Goal: Task Accomplishment & Management: Manage account settings

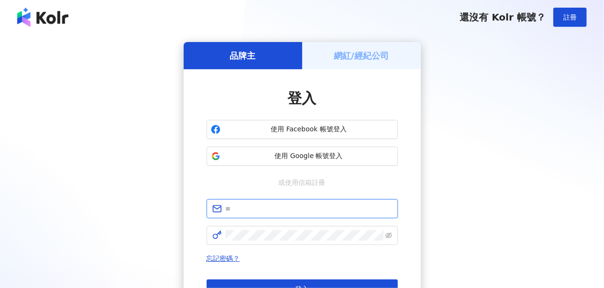
click at [259, 213] on input "text" at bounding box center [309, 209] width 166 height 11
type input "**********"
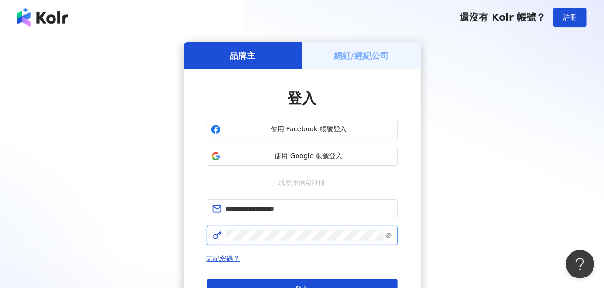
click button "登入" at bounding box center [302, 289] width 191 height 19
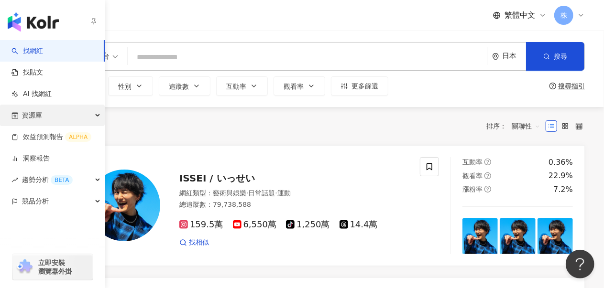
click at [37, 116] on span "資源庫" at bounding box center [32, 116] width 20 height 22
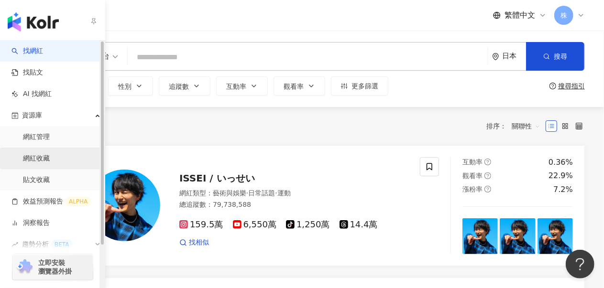
click at [48, 158] on link "網紅收藏" at bounding box center [36, 159] width 27 height 10
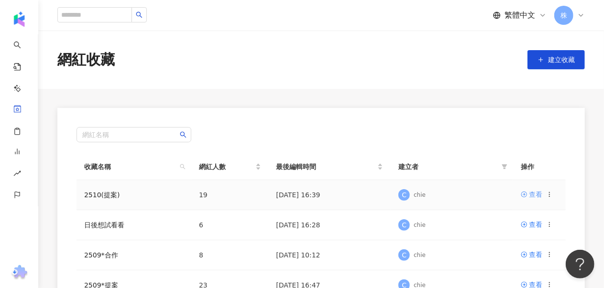
click at [535, 190] on div "查看" at bounding box center [535, 194] width 13 height 11
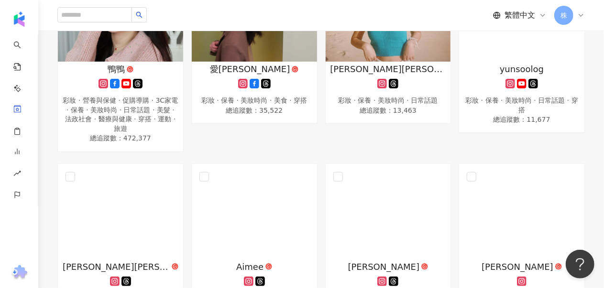
scroll to position [239, 0]
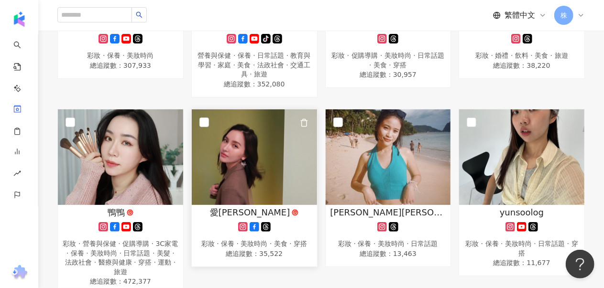
click at [251, 161] on img at bounding box center [254, 157] width 125 height 96
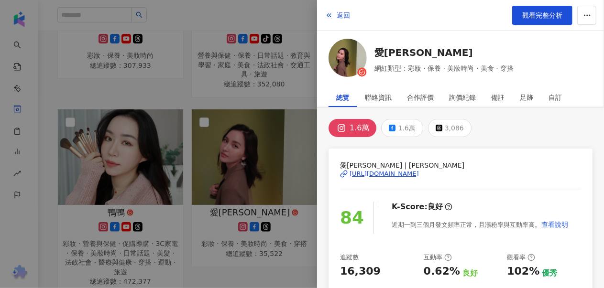
click at [419, 175] on div "https://www.instagram.com/spencerff/" at bounding box center [384, 174] width 69 height 9
click at [541, 15] on span "觀看完整分析" at bounding box center [542, 15] width 40 height 8
click at [339, 16] on span "返回" at bounding box center [343, 15] width 13 height 8
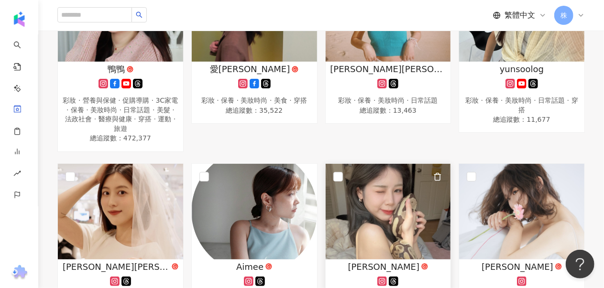
scroll to position [478, 0]
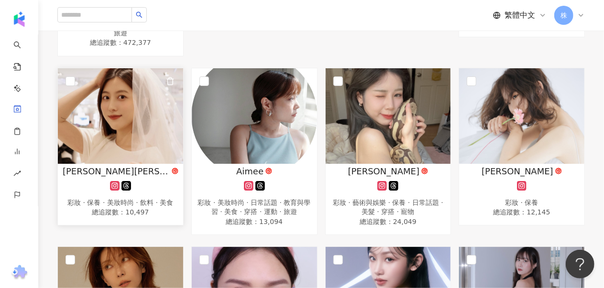
click at [129, 113] on img at bounding box center [120, 116] width 125 height 96
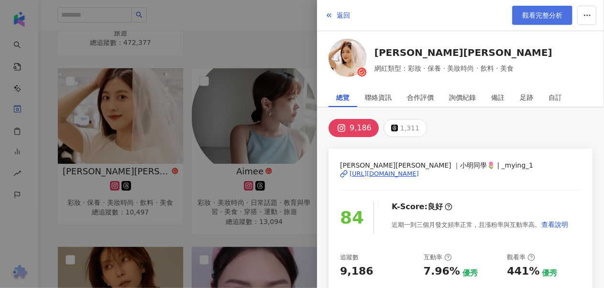
click at [533, 13] on span "觀看完整分析" at bounding box center [542, 15] width 40 height 8
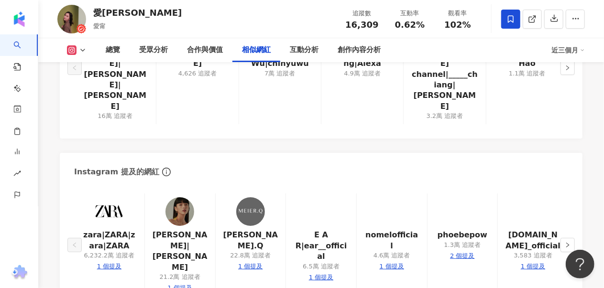
scroll to position [1578, 0]
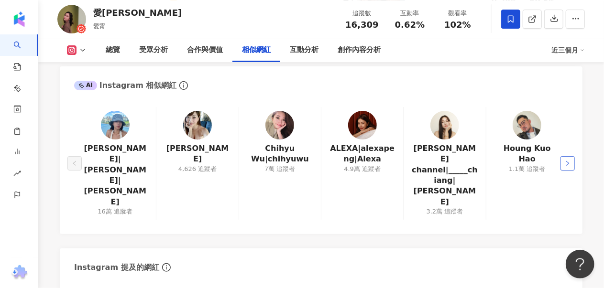
click at [570, 161] on icon "right" at bounding box center [568, 164] width 6 height 6
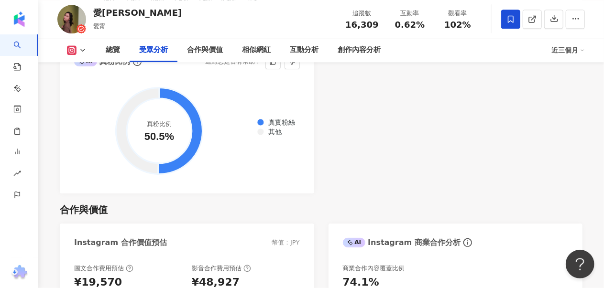
scroll to position [1292, 0]
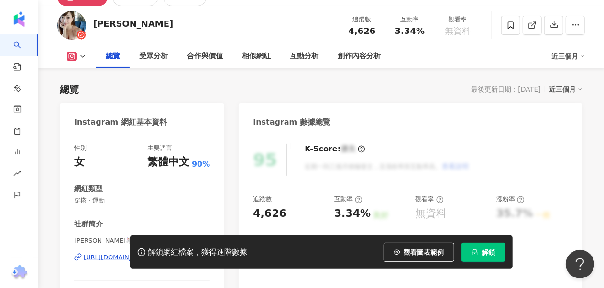
scroll to position [143, 0]
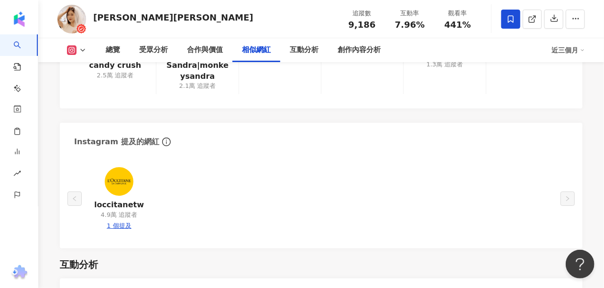
scroll to position [1578, 0]
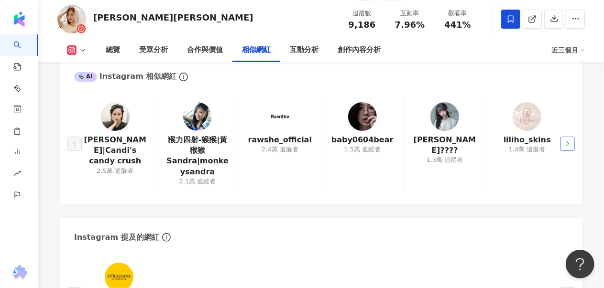
click at [566, 145] on icon "right" at bounding box center [568, 144] width 6 height 6
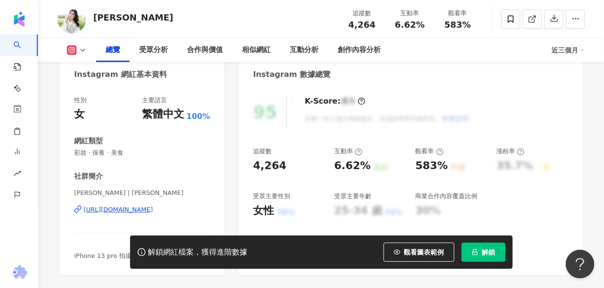
scroll to position [48, 0]
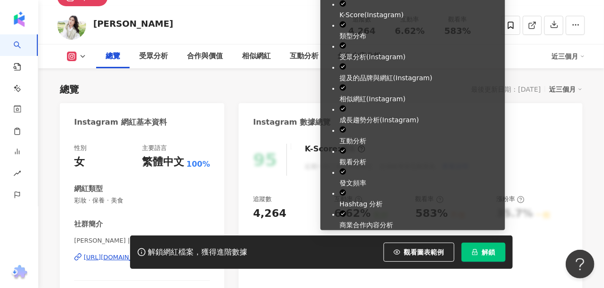
click at [479, 252] on button "解鎖" at bounding box center [483, 252] width 44 height 19
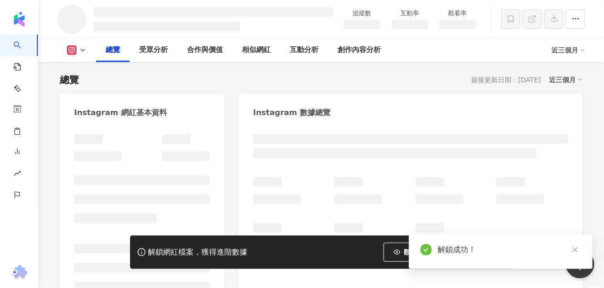
scroll to position [105, 0]
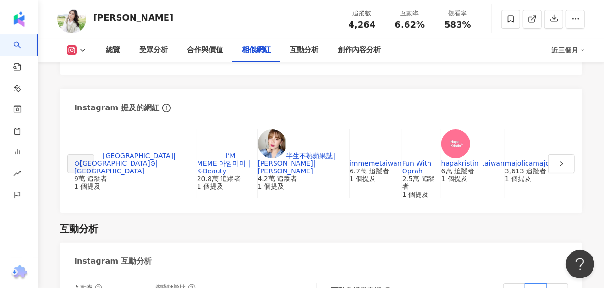
scroll to position [1540, 0]
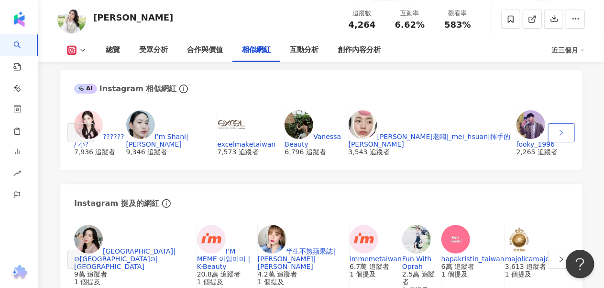
click at [565, 136] on icon "right" at bounding box center [561, 133] width 7 height 7
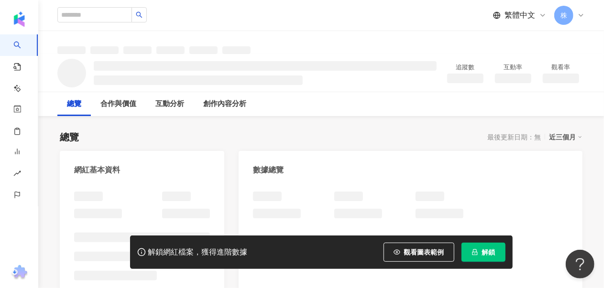
scroll to position [48, 0]
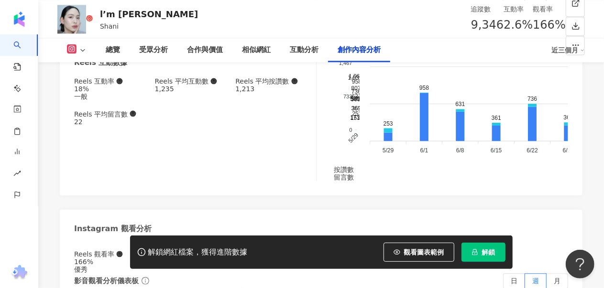
scroll to position [2965, 0]
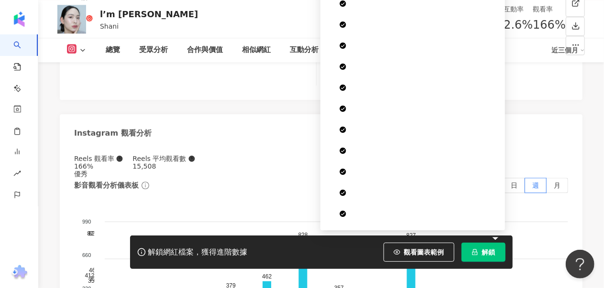
click at [473, 255] on icon "lock" at bounding box center [474, 253] width 5 height 6
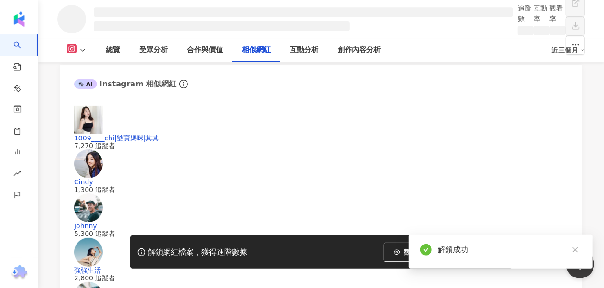
scroll to position [1528, 0]
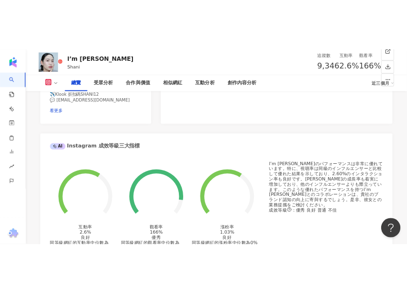
scroll to position [120, 0]
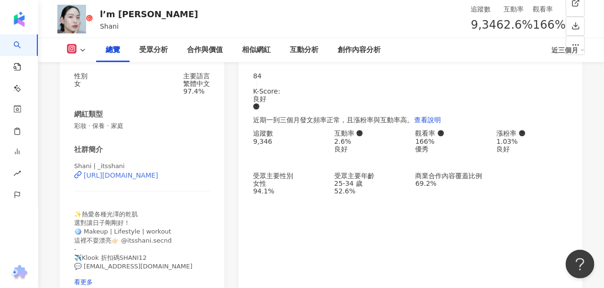
click at [158, 179] on div "https://www.instagram.com/_itsshani/" at bounding box center [121, 176] width 75 height 8
click at [104, 167] on div "性別 女 主要語言 繁體中文 97.4% 網紅類型 彩妝 · 保養 · 家庭 社群簡介 Shani | _itsshani https://www.insta…" at bounding box center [142, 182] width 164 height 239
click at [63, 169] on div "性別 女 主要語言 繁體中文 97.4% 網紅類型 彩妝 · 保養 · 家庭 社群簡介 Shani | _itsshani https://www.insta…" at bounding box center [142, 182] width 164 height 239
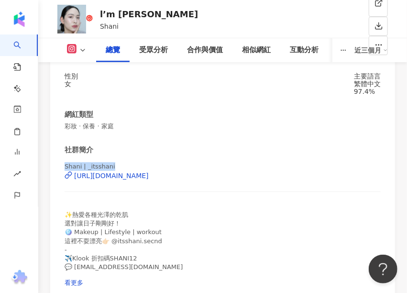
drag, startPoint x: 77, startPoint y: 169, endPoint x: 108, endPoint y: 169, distance: 30.6
click at [108, 169] on div "性別 女 主要語言 繁體中文 97.4% 網紅類型 彩妝 · 保養 · 家庭 社群簡介 Shani | _itsshani https://www.insta…" at bounding box center [222, 182] width 345 height 239
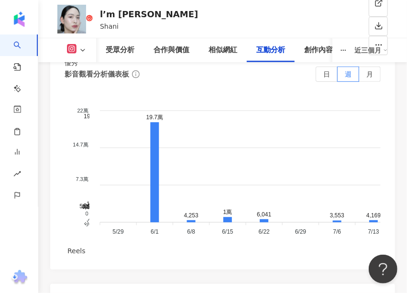
scroll to position [3610, 0]
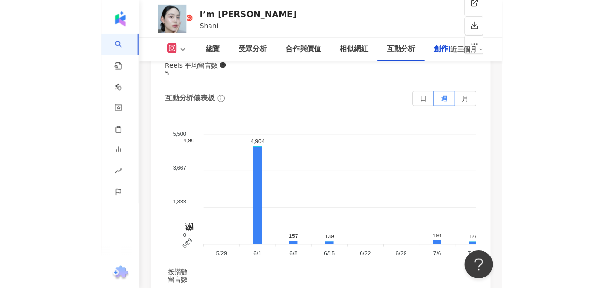
scroll to position [3455, 0]
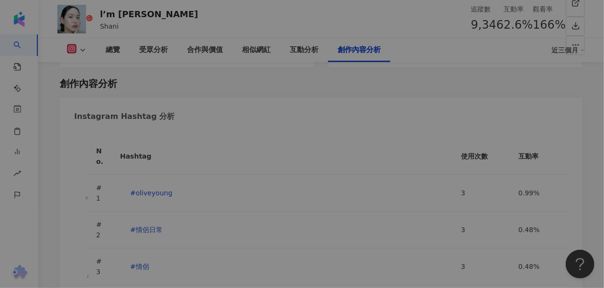
click at [509, 16] on div "加入網紅收藏 建立 2510(提案) 19 KOL 加入 日後想試看看 6 KOL 加入 2509*合作 8 KOL 加入 2509*提案 23 KOL 加入…" at bounding box center [302, 144] width 604 height 288
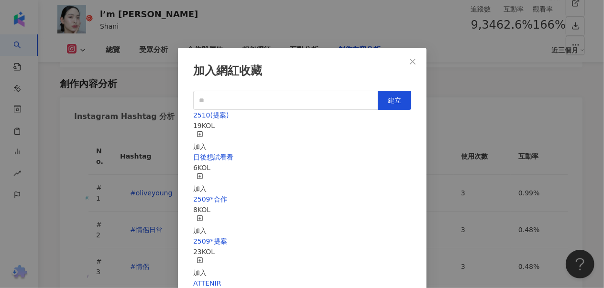
scroll to position [9, 0]
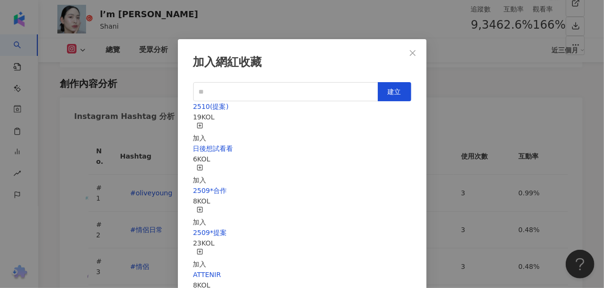
click at [207, 122] on div "加入" at bounding box center [199, 132] width 13 height 21
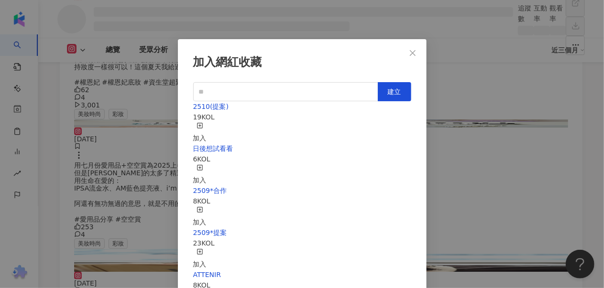
scroll to position [3097, 0]
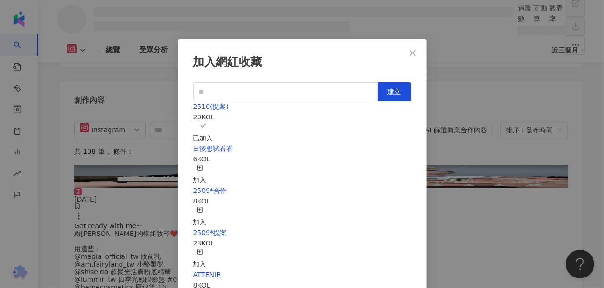
click at [412, 50] on icon "close" at bounding box center [413, 53] width 8 height 8
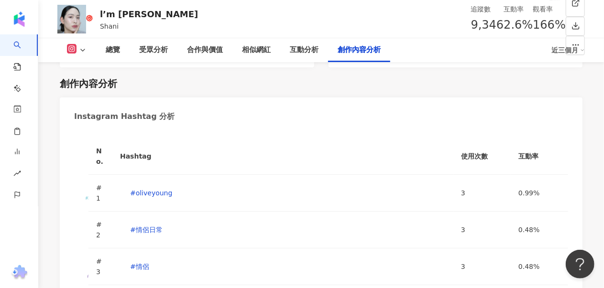
scroll to position [0, 0]
click at [535, 20] on div "加入網紅收藏 建立 2510(提案) 20 KOL 已加入 日後想試看看 6 KOL 加入 2509*合作 8 KOL 加入 2509*提案 23 KOL 加…" at bounding box center [302, 144] width 604 height 288
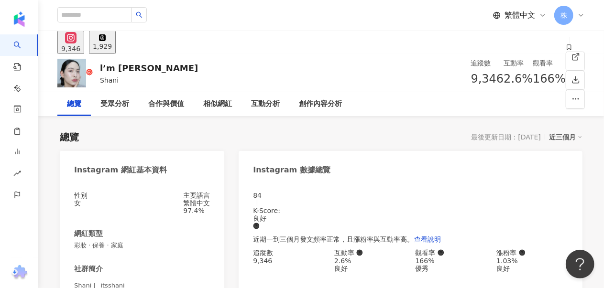
click at [274, 33] on div "9,346 1,929" at bounding box center [321, 42] width 566 height 23
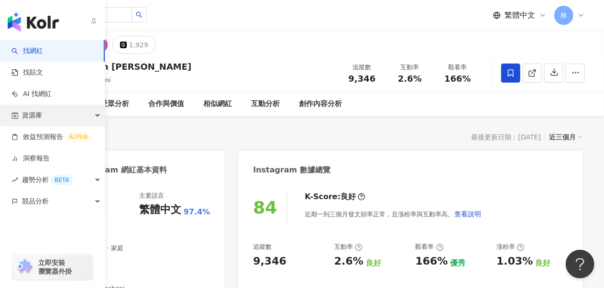
click at [38, 112] on span "資源庫" at bounding box center [32, 116] width 20 height 22
click at [41, 115] on span "資源庫" at bounding box center [32, 116] width 20 height 22
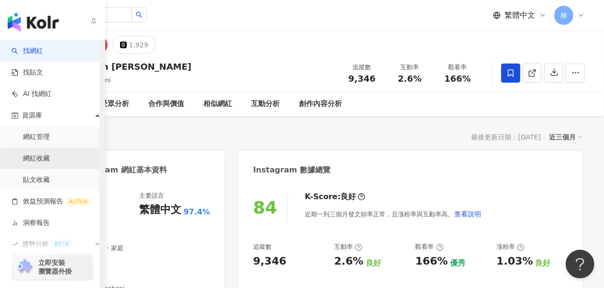
click at [44, 160] on link "網紅收藏" at bounding box center [36, 159] width 27 height 10
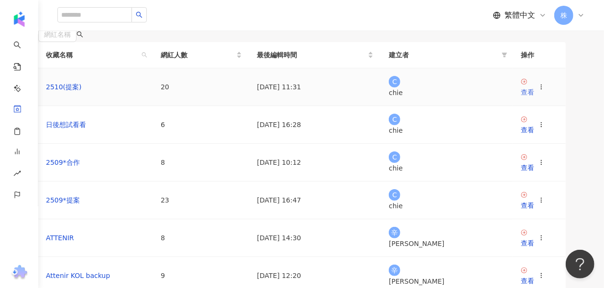
click at [528, 98] on link "查看" at bounding box center [527, 88] width 13 height 20
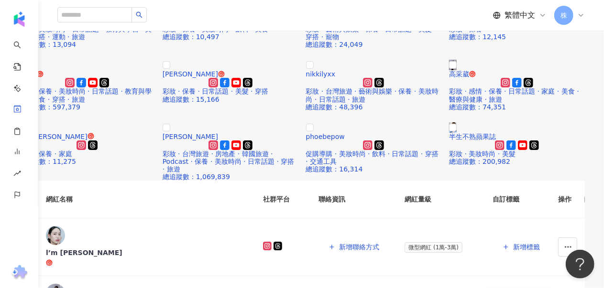
scroll to position [239, 0]
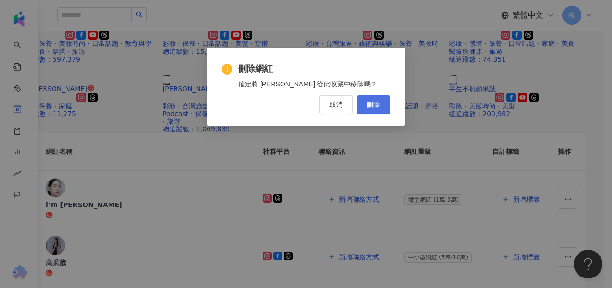
click at [379, 109] on span "刪除" at bounding box center [373, 105] width 13 height 8
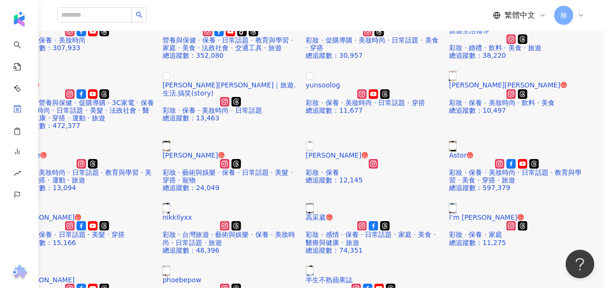
scroll to position [0, 0]
